Goal: Entertainment & Leisure: Consume media (video, audio)

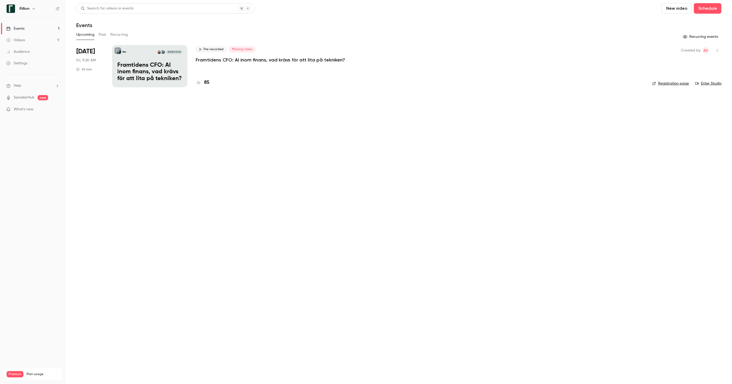
click at [21, 27] on div "Events" at bounding box center [15, 28] width 18 height 5
click at [101, 35] on button "Past" at bounding box center [103, 35] width 8 height 8
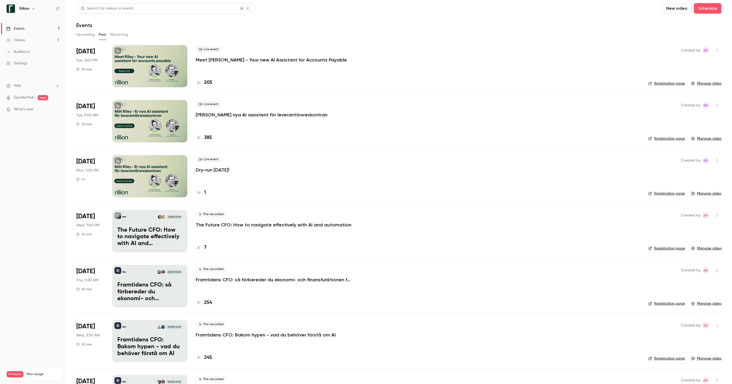
click at [165, 62] on div at bounding box center [149, 66] width 75 height 42
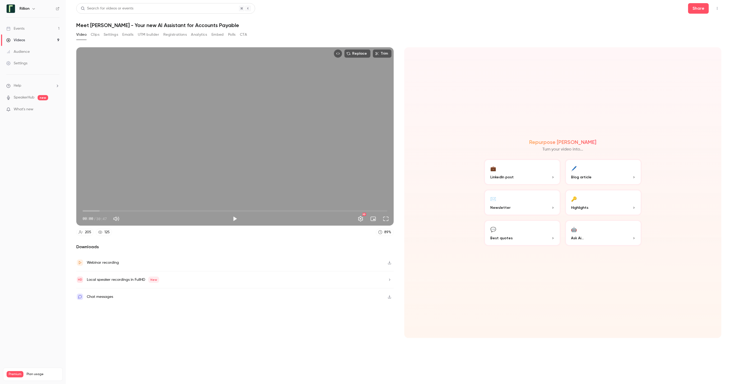
click at [389, 296] on icon "button" at bounding box center [389, 296] width 3 height 3
click at [91, 297] on div "Chat messages" at bounding box center [100, 297] width 26 height 6
click at [231, 34] on button "Polls" at bounding box center [232, 35] width 8 height 8
